Goal: Information Seeking & Learning: Learn about a topic

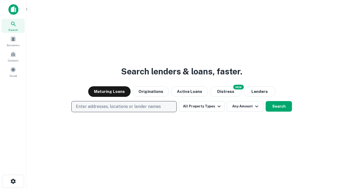
click at [124, 107] on p "Enter addresses, locations or lender names" at bounding box center [118, 106] width 85 height 6
type input "**********"
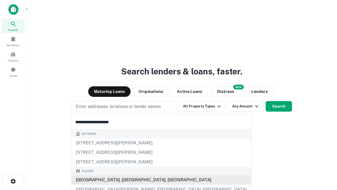
click at [126, 180] on div "Santa Monica, CA, USA" at bounding box center [162, 179] width 180 height 9
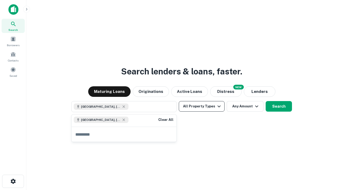
click at [202, 106] on button "All Property Types" at bounding box center [202, 106] width 46 height 11
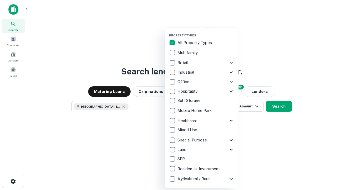
click at [206, 32] on button "button" at bounding box center [206, 32] width 74 height 0
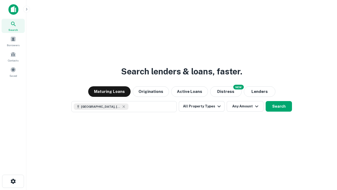
scroll to position [8, 0]
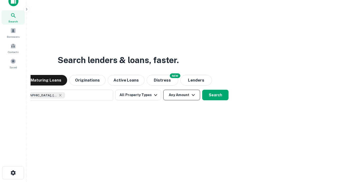
click at [163, 90] on button "Any Amount" at bounding box center [181, 95] width 37 height 11
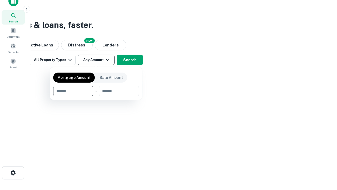
type input "*******"
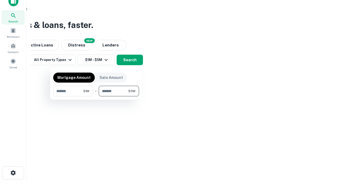
type input "*******"
click at [96, 96] on button "button" at bounding box center [96, 96] width 86 height 0
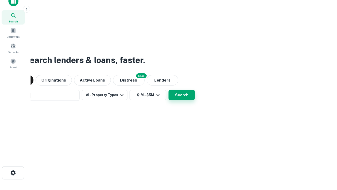
click at [169, 90] on button "Search" at bounding box center [182, 95] width 26 height 11
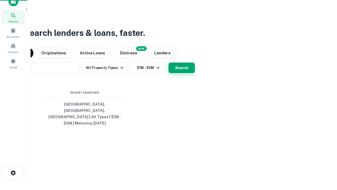
scroll to position [17, 149]
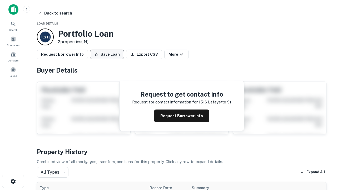
click at [107, 54] on button "Save Loan" at bounding box center [107, 54] width 34 height 9
click at [108, 54] on button "Loan Saved" at bounding box center [108, 54] width 36 height 9
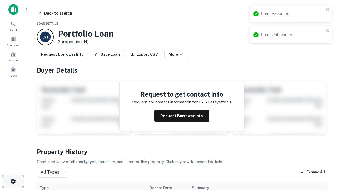
click at [13, 181] on icon "button" at bounding box center [13, 181] width 6 height 6
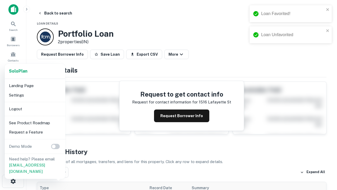
click at [35, 109] on li "Logout" at bounding box center [35, 108] width 56 height 9
